Goal: Navigation & Orientation: Find specific page/section

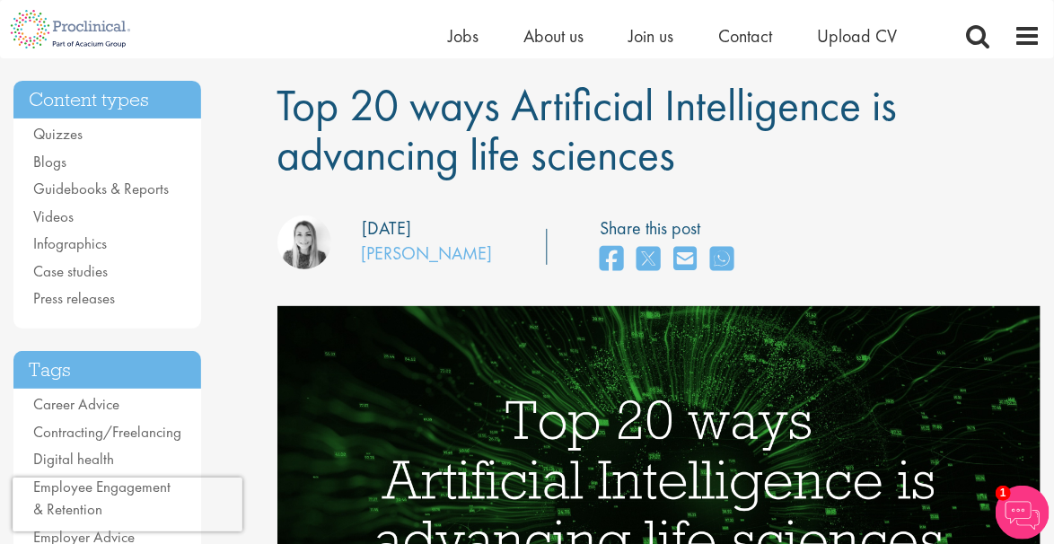
scroll to position [89, 0]
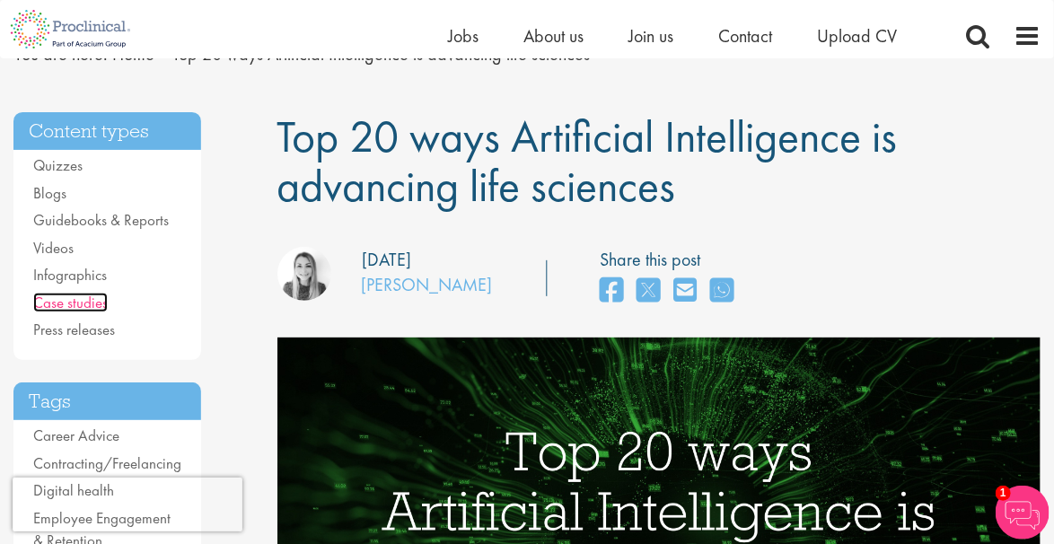
click at [90, 300] on link "Case studies" at bounding box center [70, 303] width 75 height 20
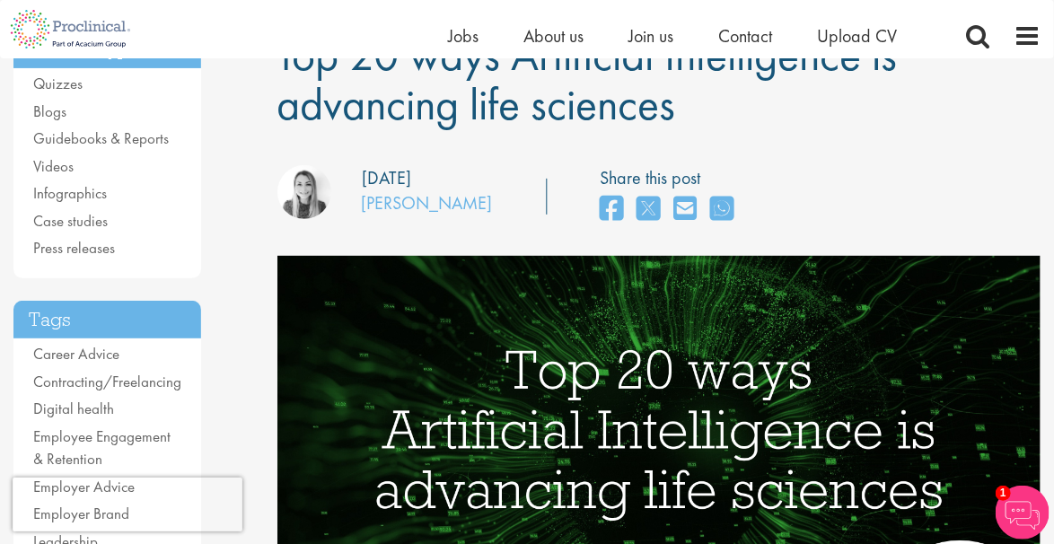
scroll to position [169, 0]
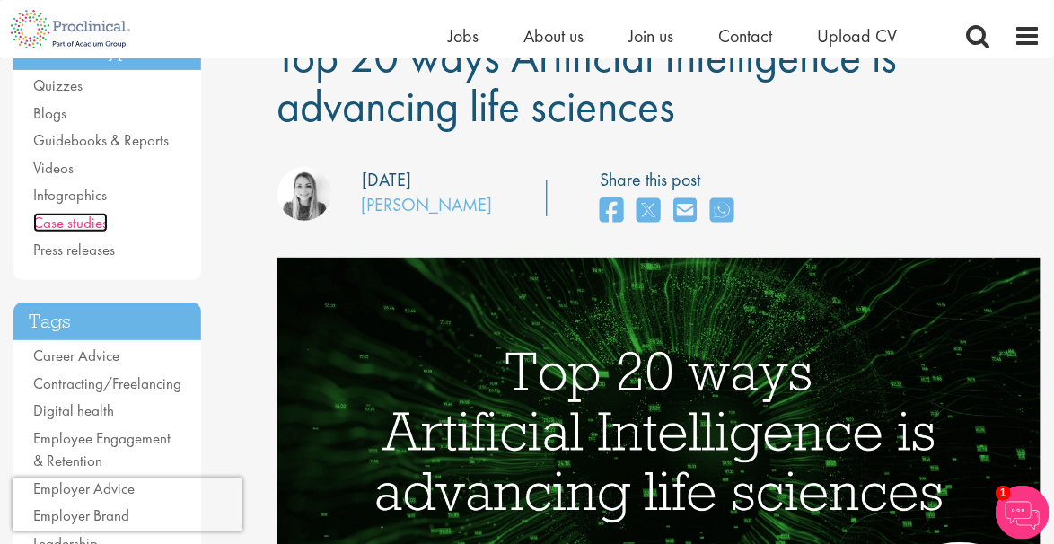
click at [101, 213] on link "Case studies" at bounding box center [70, 223] width 75 height 20
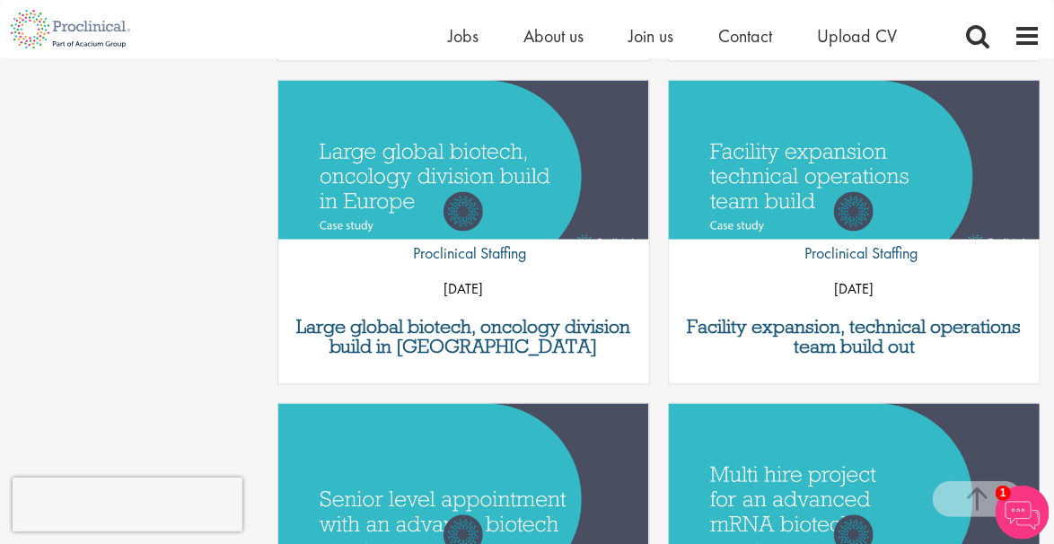
scroll to position [1246, 0]
